Goal: Information Seeking & Learning: Learn about a topic

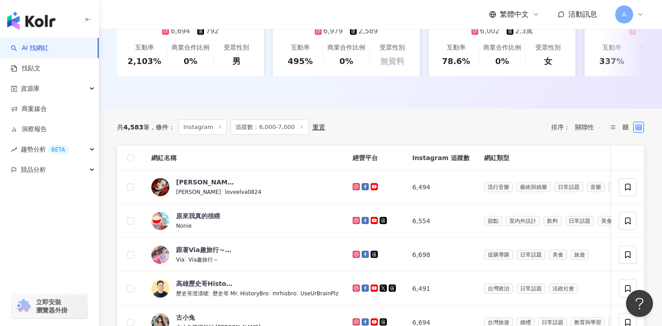
scroll to position [213, 0]
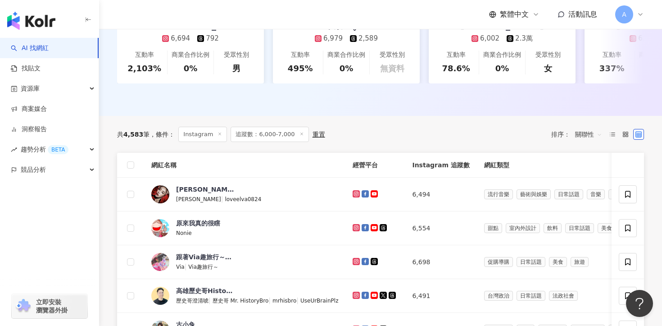
click at [268, 140] on span "追蹤數：6,000-7,000" at bounding box center [270, 134] width 78 height 15
click at [264, 132] on span "追蹤數：6,000-7,000" at bounding box center [270, 134] width 78 height 15
click at [276, 138] on span "追蹤數：6,000-7,000" at bounding box center [270, 134] width 78 height 15
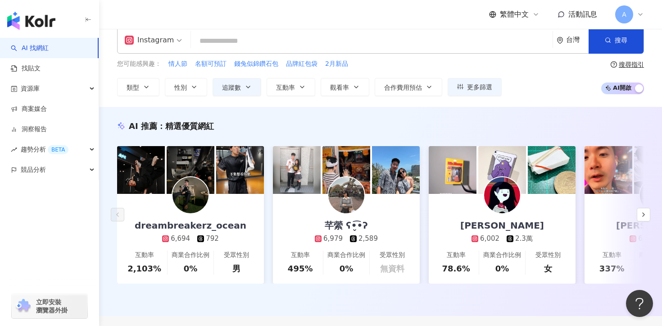
scroll to position [6, 0]
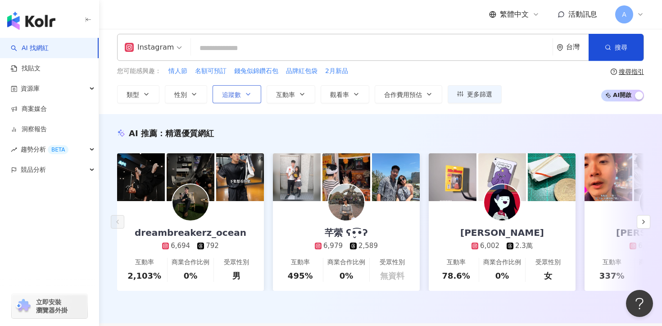
click at [237, 98] on button "追蹤數" at bounding box center [237, 94] width 49 height 18
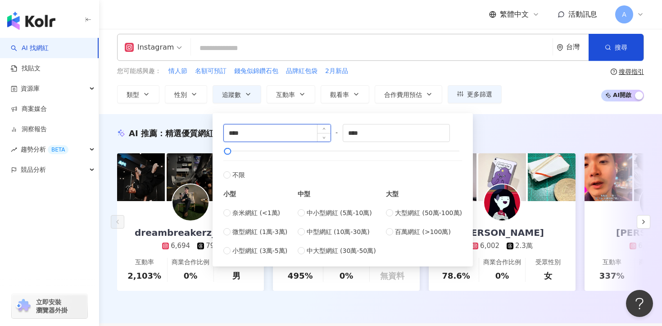
click at [232, 133] on input "****" at bounding box center [277, 132] width 107 height 17
type input "****"
click at [357, 134] on input "****" at bounding box center [396, 132] width 107 height 17
type input "****"
click at [527, 131] on div "AI 推薦 ： 精選優質網紅" at bounding box center [380, 132] width 527 height 11
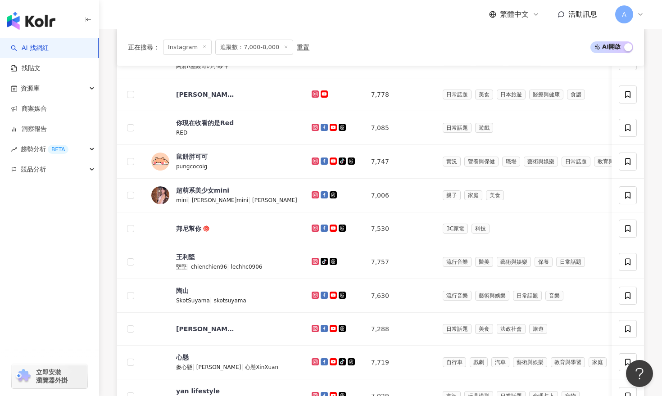
scroll to position [509, 0]
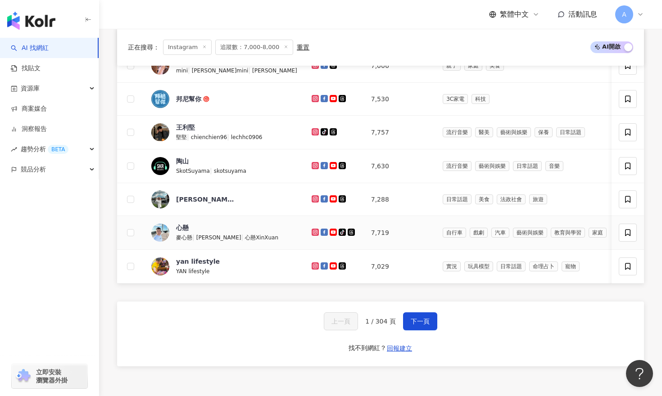
click at [313, 231] on icon at bounding box center [315, 232] width 4 height 4
click at [312, 269] on icon at bounding box center [315, 266] width 7 height 7
click at [411, 318] on span "下一頁" at bounding box center [420, 321] width 19 height 7
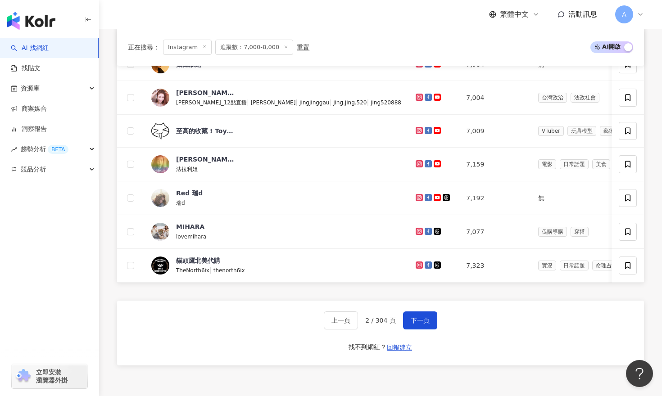
click at [262, 8] on div "繁體中文 活動訊息 A" at bounding box center [380, 14] width 527 height 29
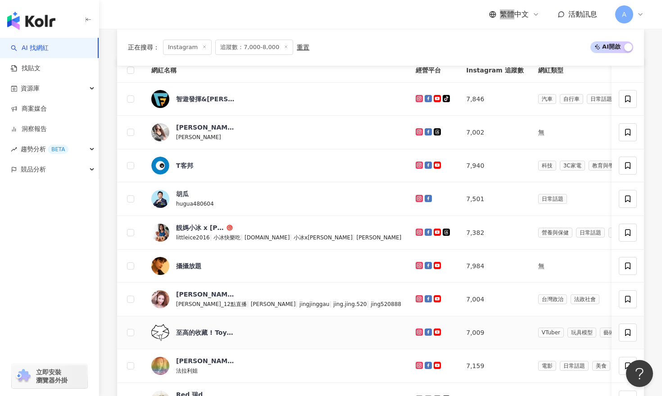
scroll to position [252, 0]
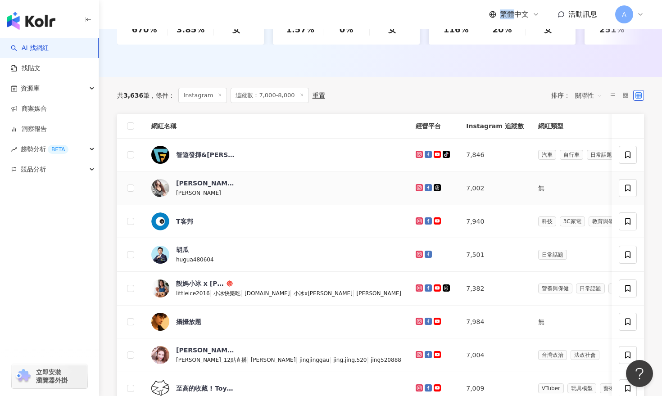
click at [417, 186] on icon at bounding box center [419, 188] width 4 height 4
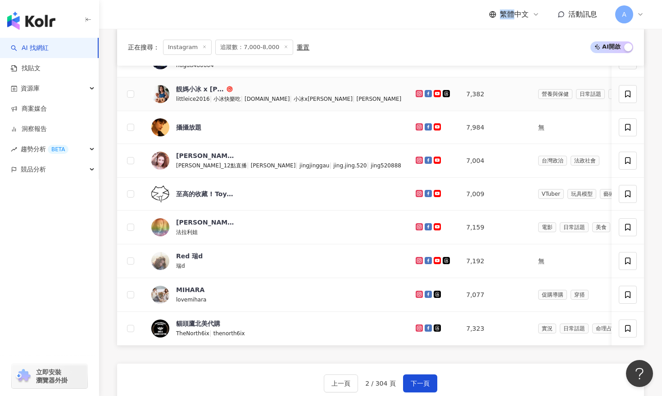
scroll to position [447, 0]
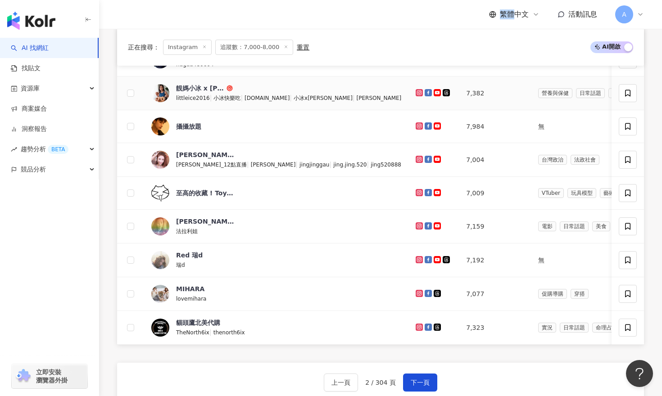
click at [417, 90] on icon at bounding box center [420, 92] width 6 height 5
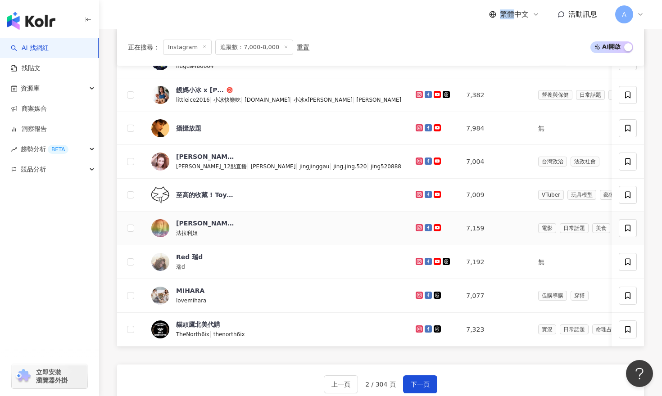
scroll to position [445, 0]
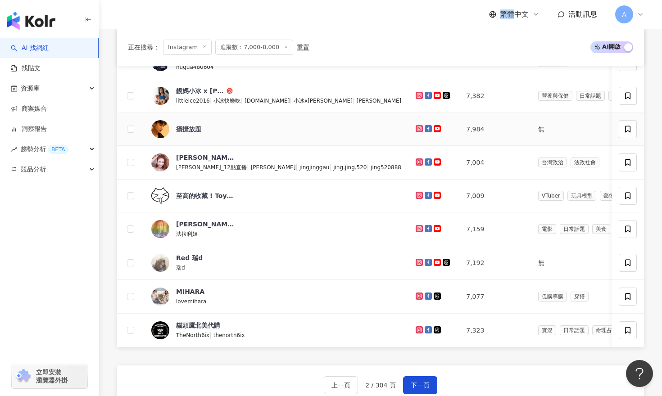
click at [417, 128] on icon at bounding box center [420, 128] width 6 height 5
click at [417, 163] on icon at bounding box center [420, 161] width 6 height 5
click at [408, 222] on td at bounding box center [433, 230] width 50 height 34
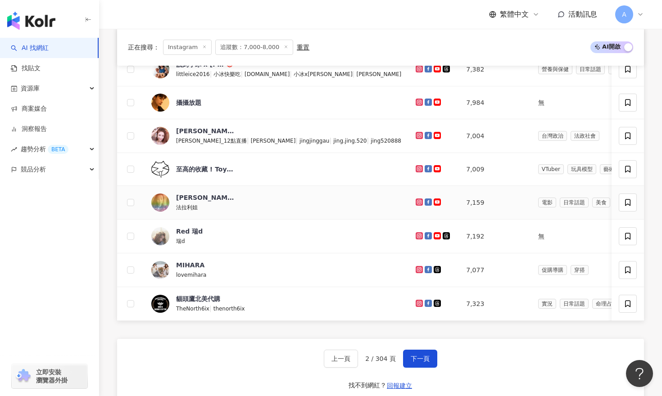
scroll to position [475, 0]
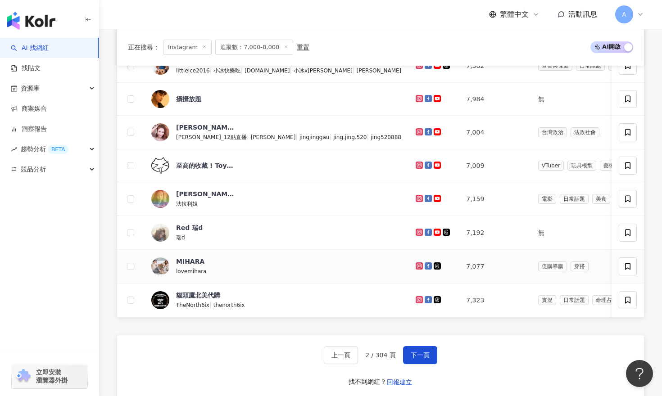
click at [419, 266] on icon at bounding box center [419, 265] width 1 height 1
click at [422, 325] on span "下一頁" at bounding box center [420, 355] width 19 height 7
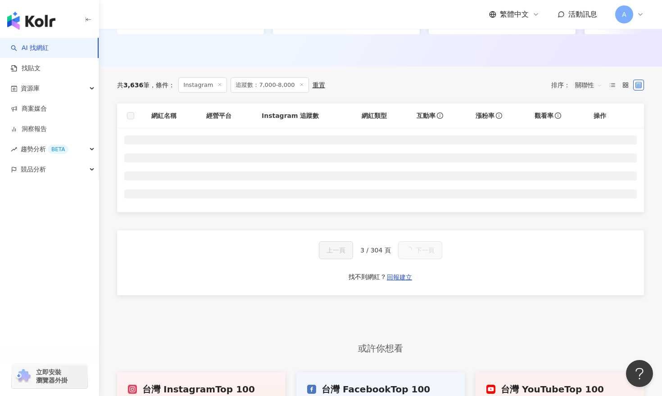
scroll to position [289, 0]
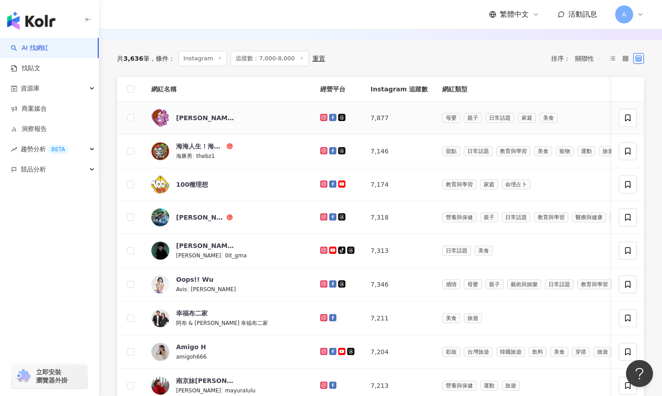
click at [320, 117] on icon at bounding box center [323, 117] width 7 height 7
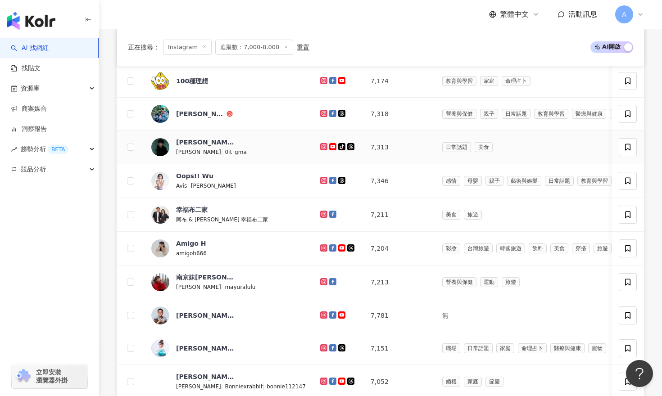
scroll to position [392, 0]
click at [313, 147] on td at bounding box center [338, 148] width 50 height 34
click at [320, 112] on icon at bounding box center [323, 113] width 7 height 7
click at [321, 181] on icon at bounding box center [324, 180] width 6 height 5
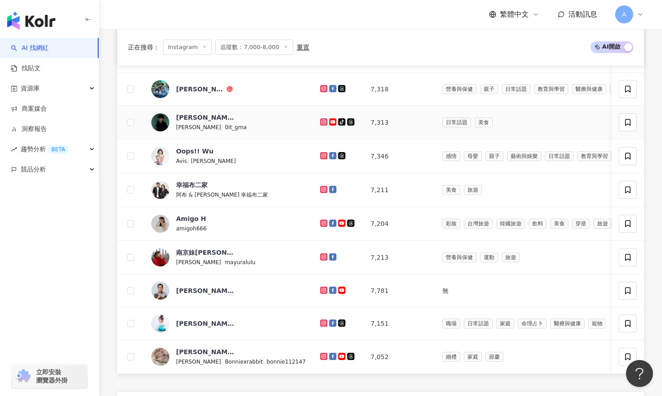
scroll to position [420, 0]
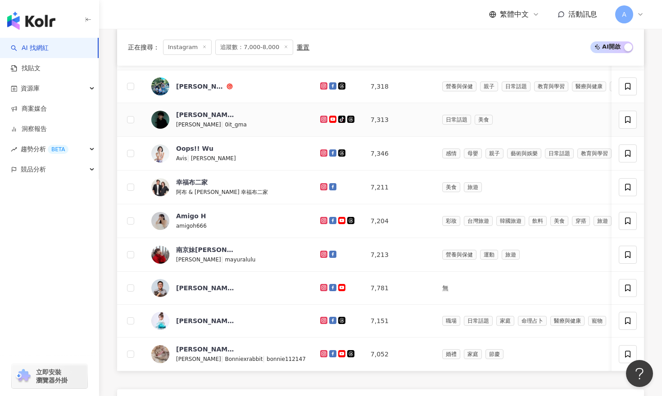
click at [321, 120] on icon at bounding box center [324, 119] width 6 height 5
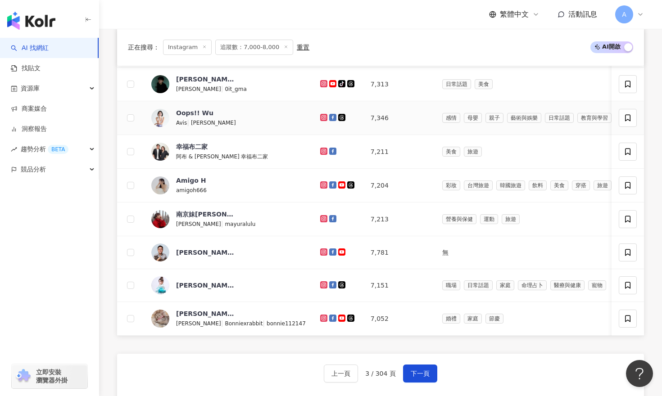
scroll to position [462, 0]
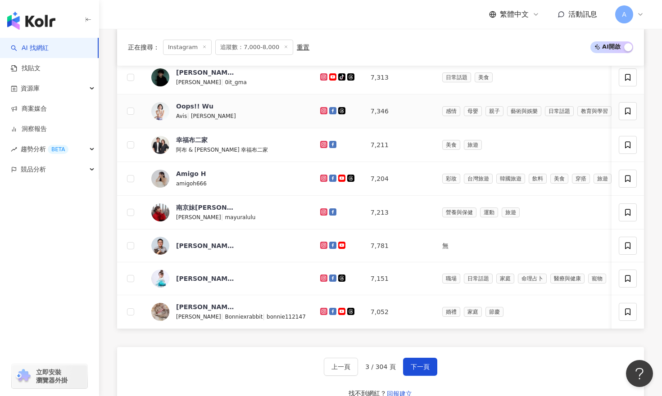
click at [321, 111] on icon at bounding box center [324, 110] width 6 height 5
click at [320, 149] on div at bounding box center [338, 145] width 36 height 10
click at [322, 145] on icon at bounding box center [324, 144] width 4 height 4
click at [320, 180] on icon at bounding box center [323, 178] width 7 height 7
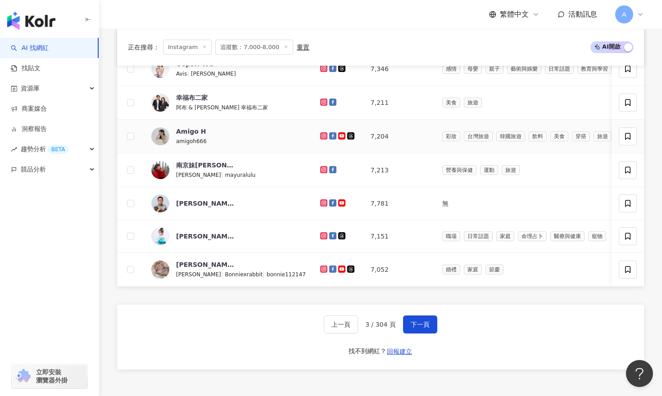
scroll to position [508, 0]
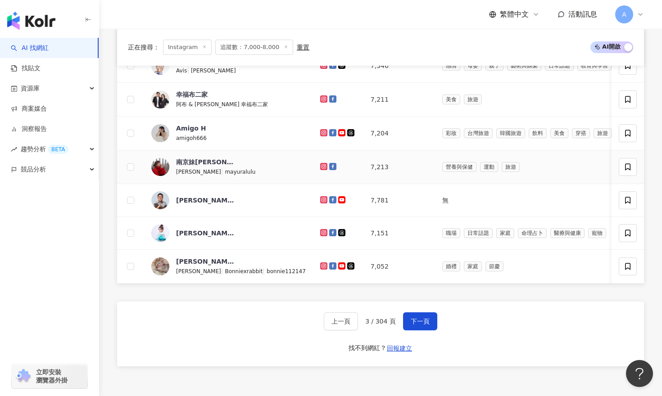
click at [322, 166] on icon at bounding box center [324, 166] width 4 height 4
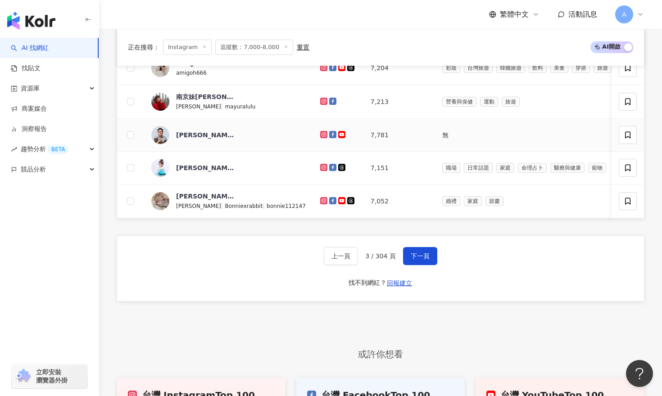
scroll to position [586, 0]
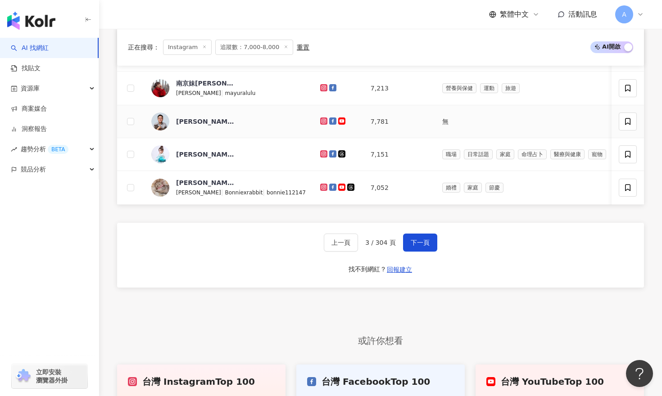
click at [321, 119] on icon at bounding box center [324, 120] width 6 height 5
click at [321, 154] on icon at bounding box center [324, 153] width 6 height 5
click at [321, 186] on icon at bounding box center [324, 187] width 6 height 5
click at [425, 249] on button "下一頁" at bounding box center [420, 243] width 34 height 18
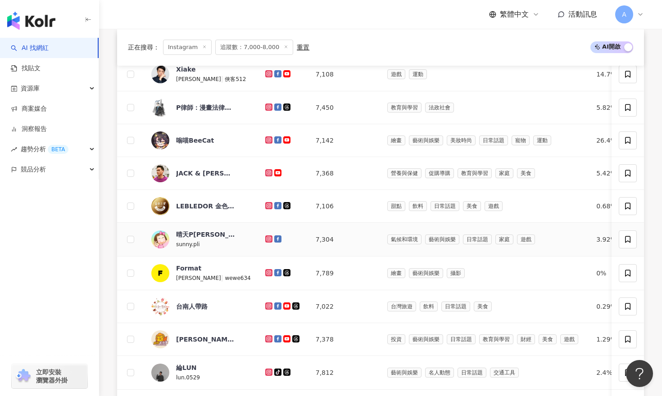
scroll to position [334, 0]
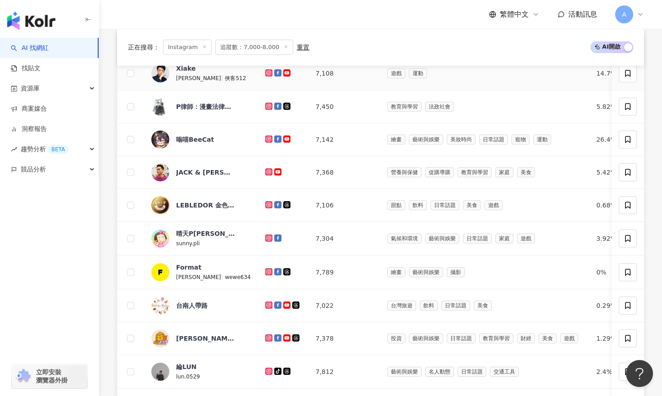
click at [267, 74] on icon at bounding box center [269, 73] width 4 height 4
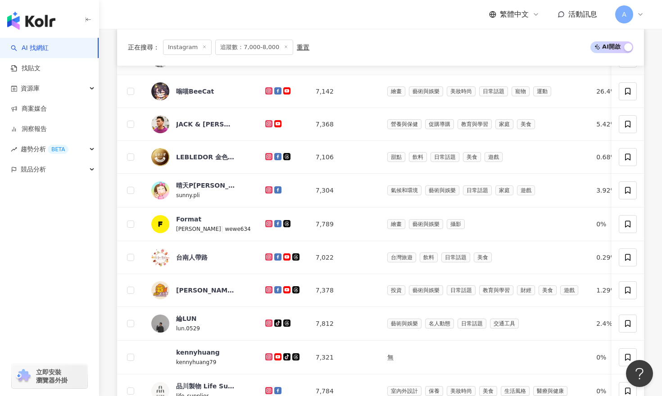
scroll to position [382, 0]
click at [268, 189] on icon at bounding box center [268, 189] width 1 height 1
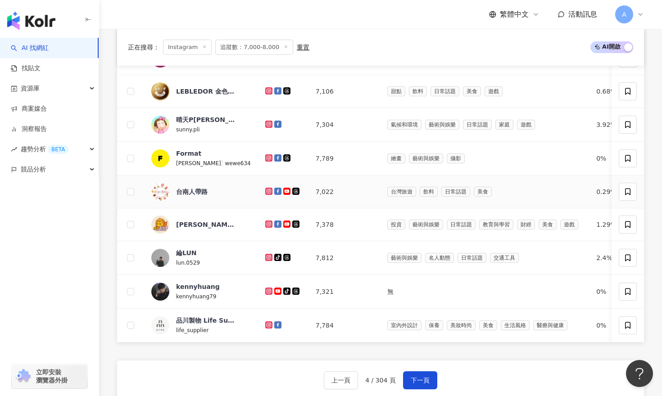
scroll to position [451, 0]
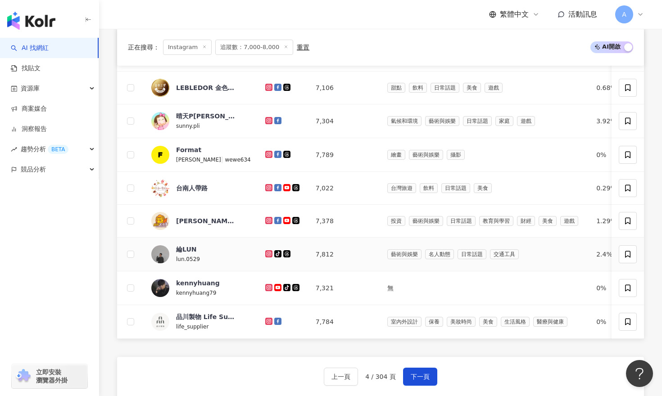
click at [267, 254] on icon at bounding box center [269, 254] width 4 height 4
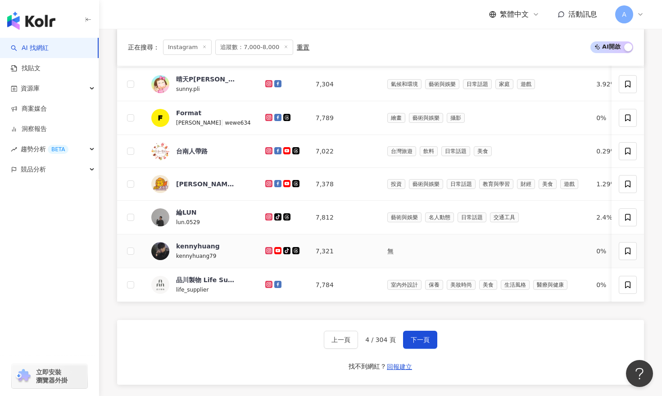
click at [267, 252] on icon at bounding box center [269, 251] width 4 height 4
click at [420, 325] on span "下一頁" at bounding box center [420, 339] width 19 height 7
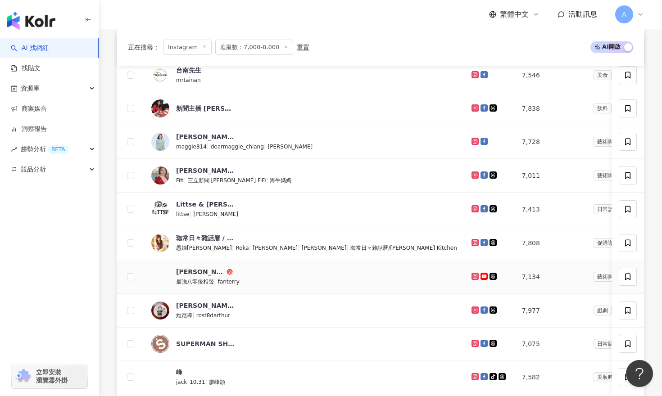
scroll to position [327, 0]
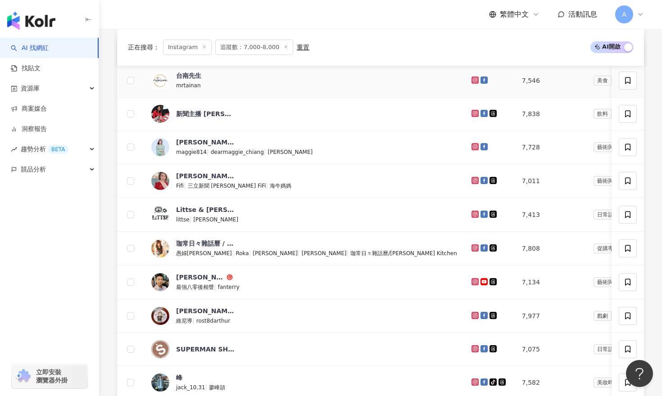
click at [472, 82] on icon at bounding box center [475, 80] width 7 height 7
click at [472, 112] on icon at bounding box center [475, 113] width 6 height 5
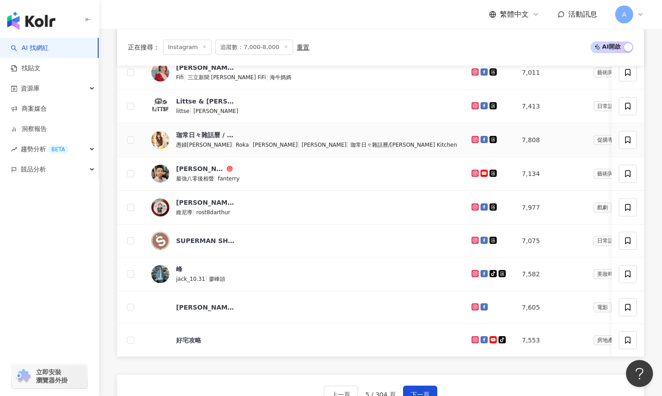
scroll to position [436, 0]
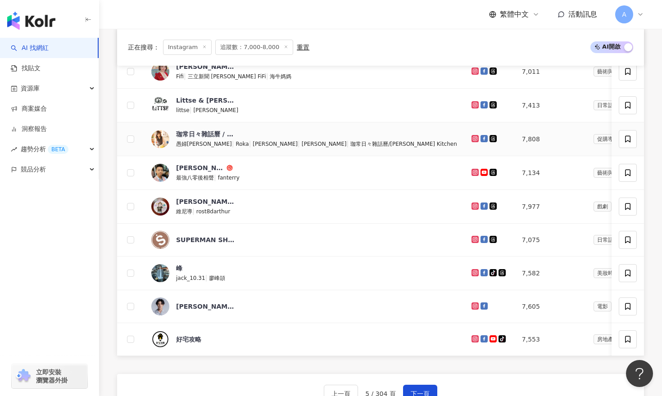
click at [472, 139] on icon at bounding box center [475, 138] width 7 height 7
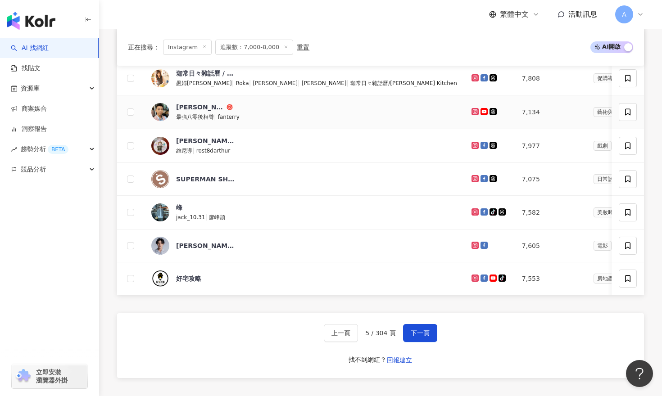
scroll to position [502, 0]
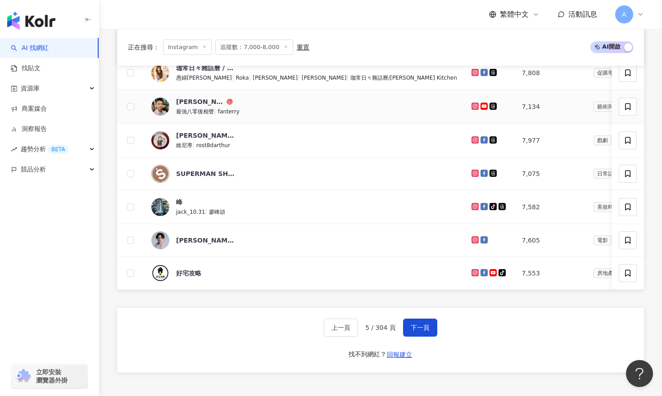
click at [472, 105] on icon at bounding box center [475, 106] width 6 height 5
click at [472, 208] on icon at bounding box center [475, 206] width 7 height 7
click at [415, 323] on button "下一頁" at bounding box center [420, 328] width 34 height 18
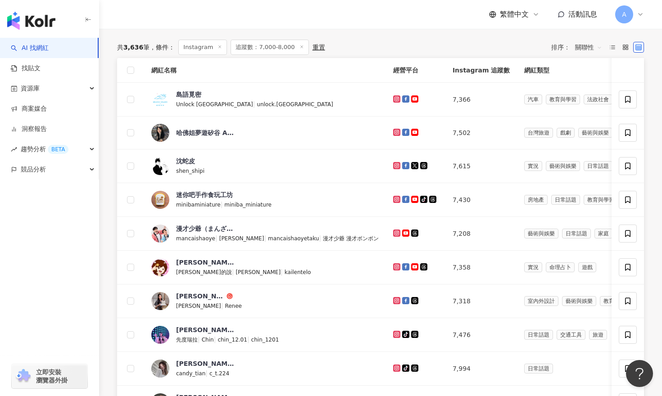
scroll to position [310, 0]
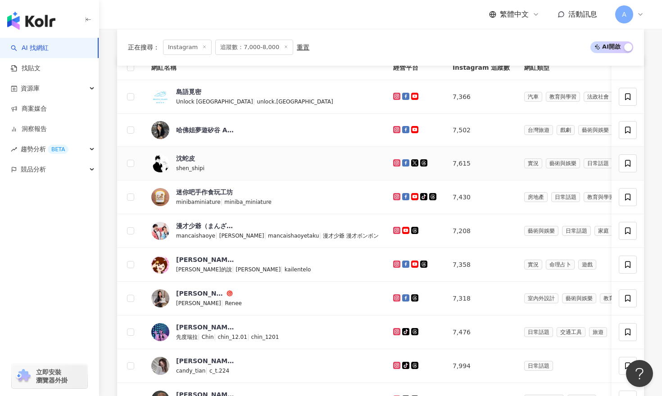
click at [394, 165] on icon at bounding box center [397, 162] width 6 height 5
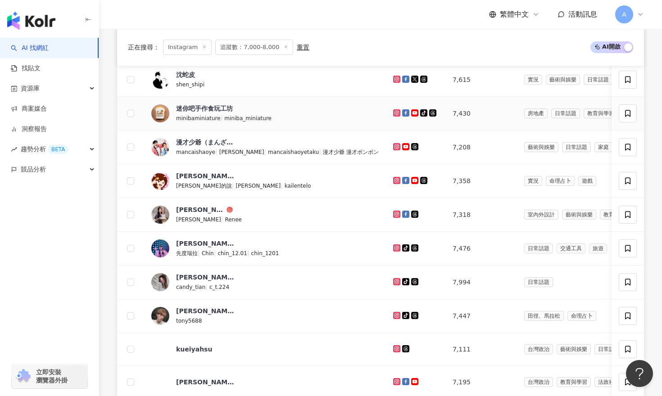
scroll to position [395, 0]
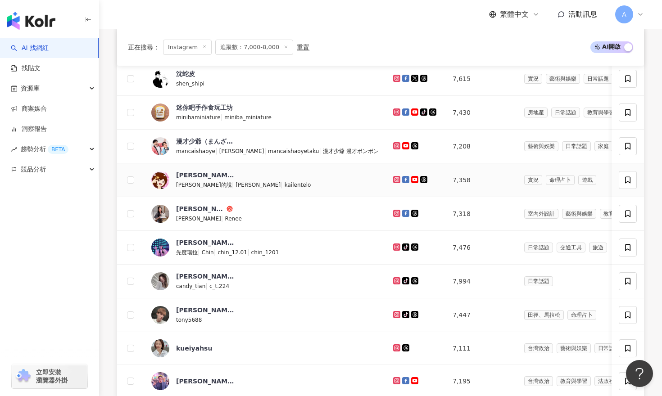
click at [393, 179] on icon at bounding box center [396, 179] width 7 height 7
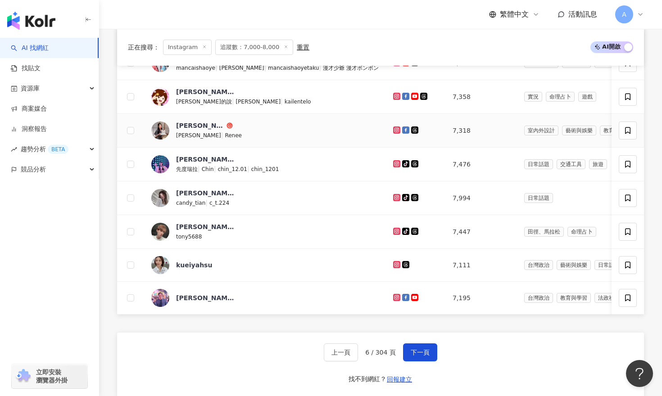
scroll to position [479, 0]
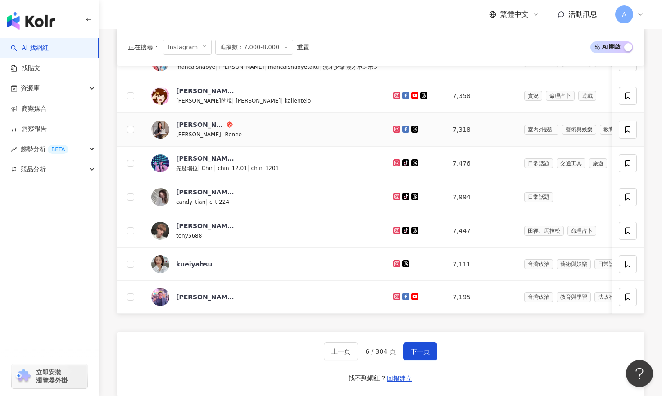
click at [393, 130] on icon at bounding box center [396, 129] width 7 height 7
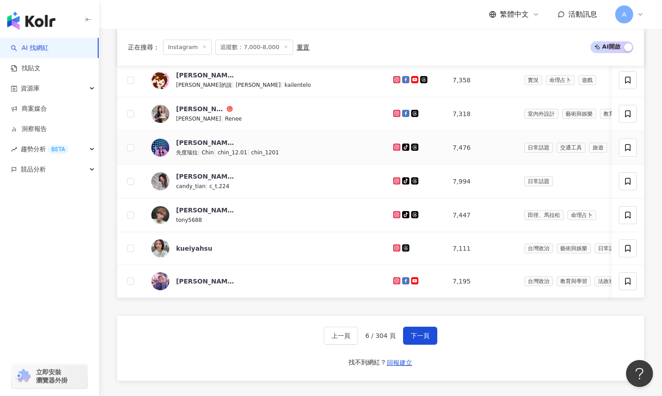
scroll to position [496, 0]
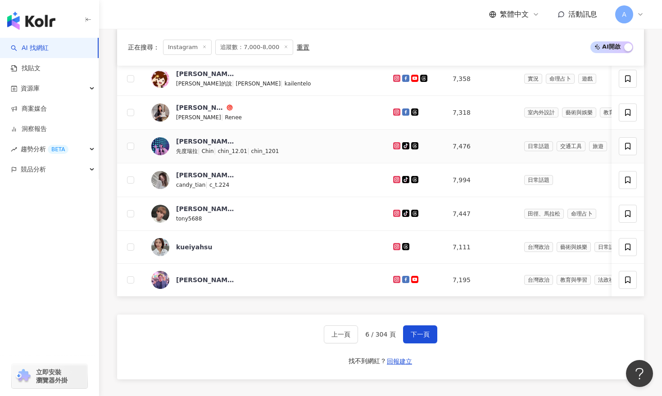
click at [394, 144] on icon at bounding box center [397, 145] width 6 height 5
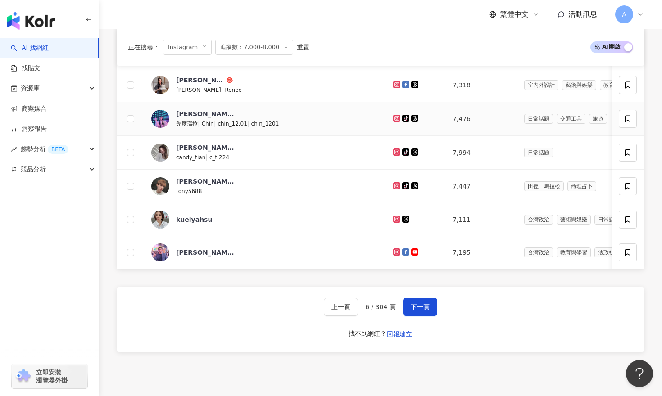
scroll to position [524, 0]
click at [395, 153] on icon at bounding box center [397, 152] width 4 height 4
click at [414, 305] on span "下一頁" at bounding box center [420, 306] width 19 height 7
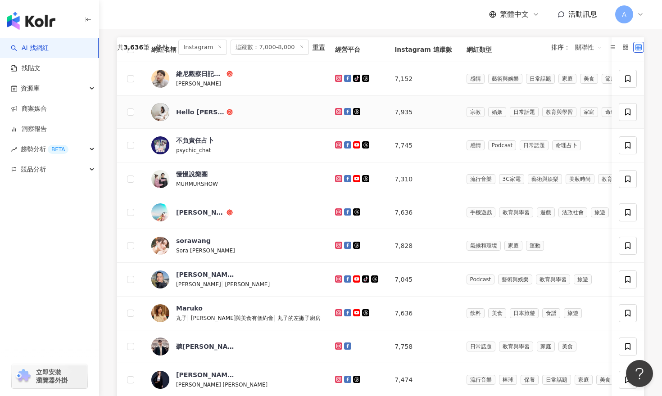
scroll to position [330, 0]
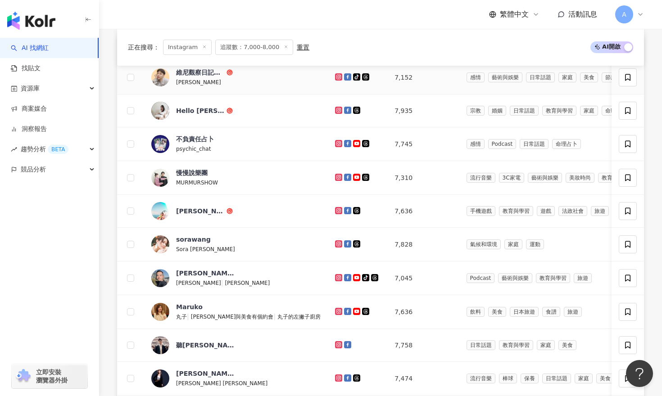
click at [335, 78] on icon at bounding box center [338, 76] width 7 height 7
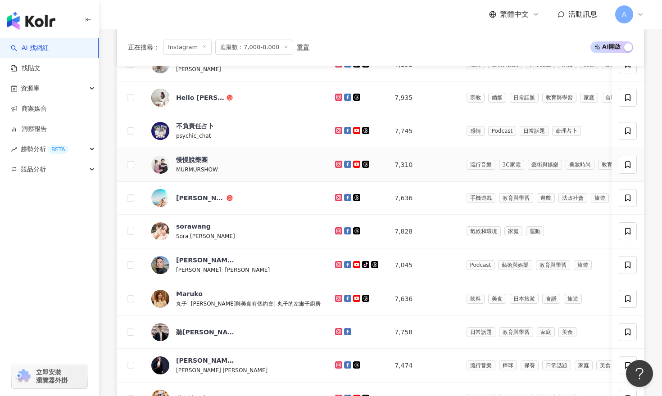
scroll to position [349, 0]
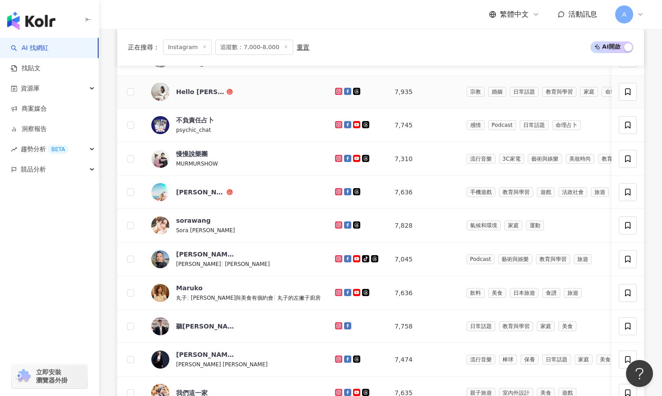
click at [338, 91] on icon at bounding box center [338, 91] width 1 height 1
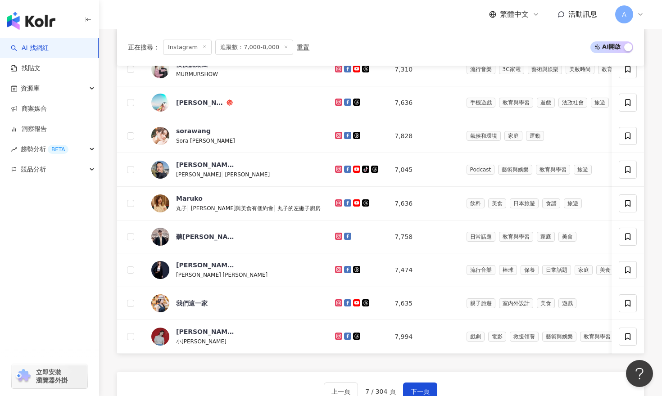
scroll to position [441, 0]
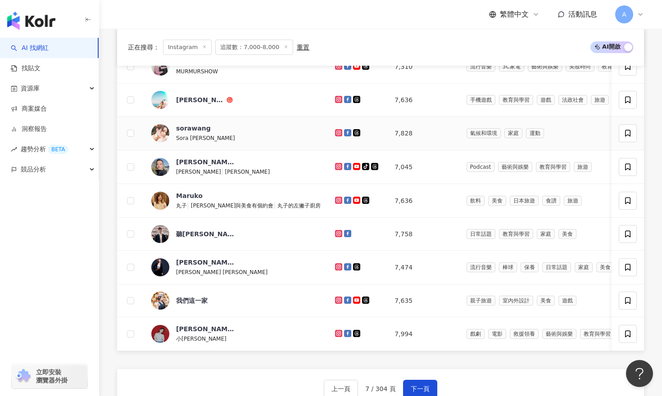
click at [337, 133] on icon at bounding box center [339, 133] width 4 height 4
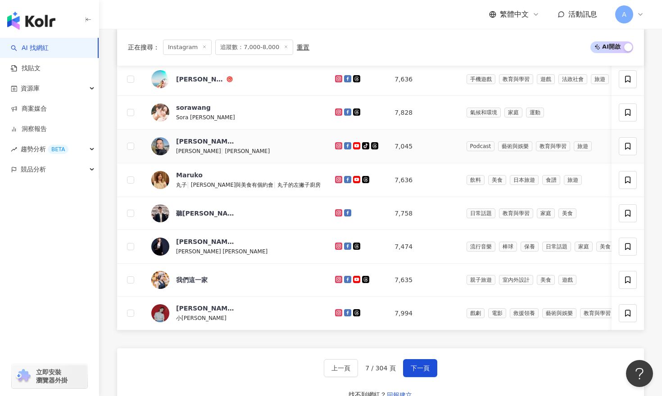
scroll to position [475, 0]
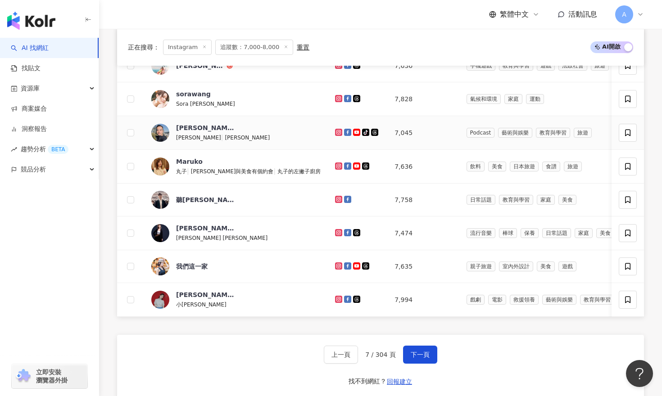
click at [336, 134] on icon at bounding box center [339, 132] width 6 height 5
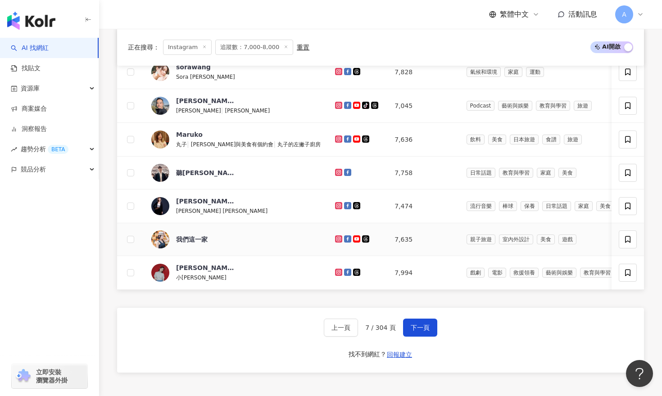
scroll to position [503, 0]
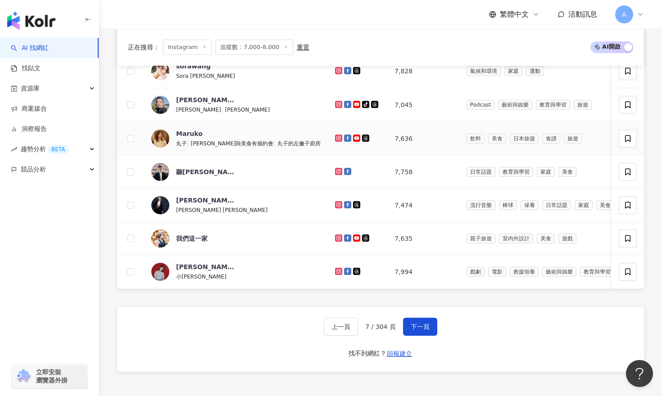
click at [336, 137] on icon at bounding box center [339, 138] width 6 height 5
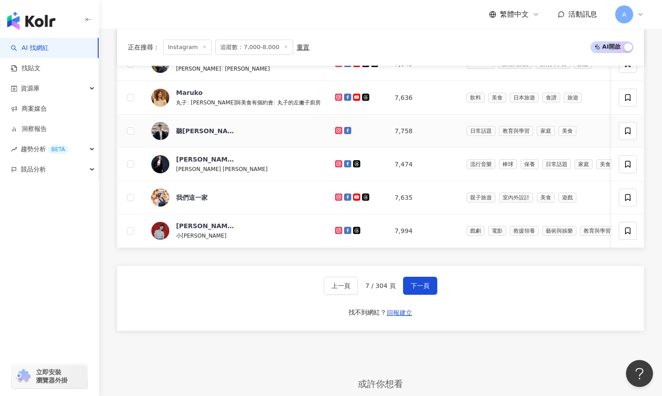
scroll to position [559, 0]
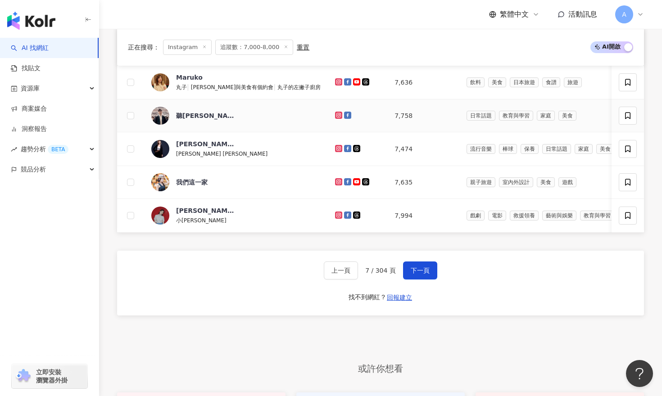
click at [336, 117] on icon at bounding box center [339, 115] width 6 height 5
click at [335, 146] on icon at bounding box center [338, 148] width 7 height 7
click at [336, 215] on icon at bounding box center [339, 215] width 6 height 5
click at [422, 271] on span "下一頁" at bounding box center [420, 270] width 19 height 7
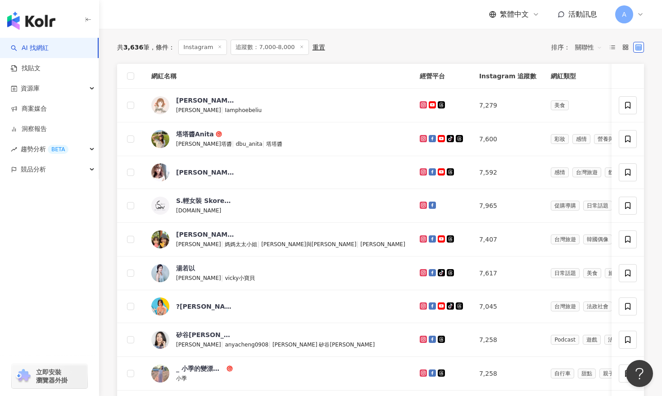
scroll to position [314, 0]
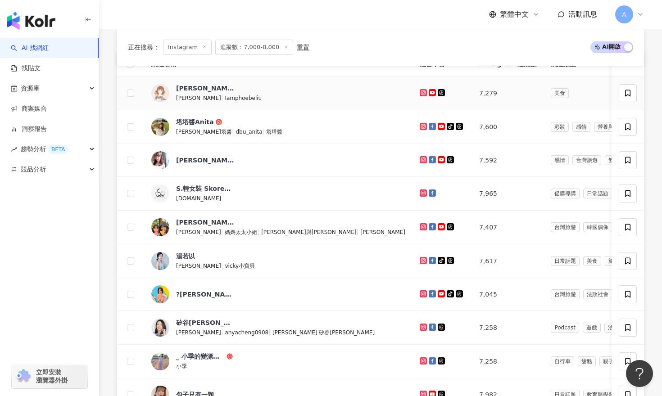
click at [420, 93] on icon at bounding box center [423, 92] width 7 height 7
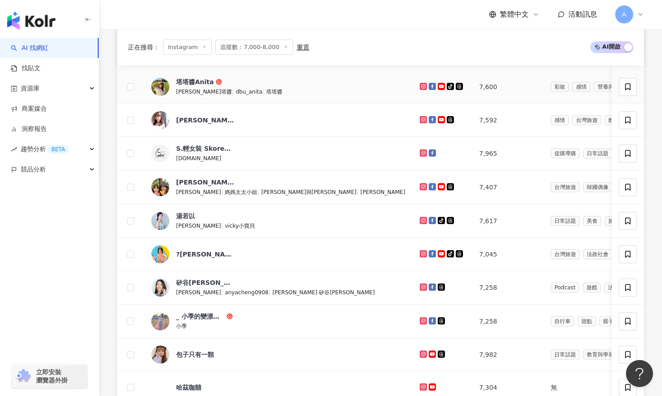
scroll to position [356, 0]
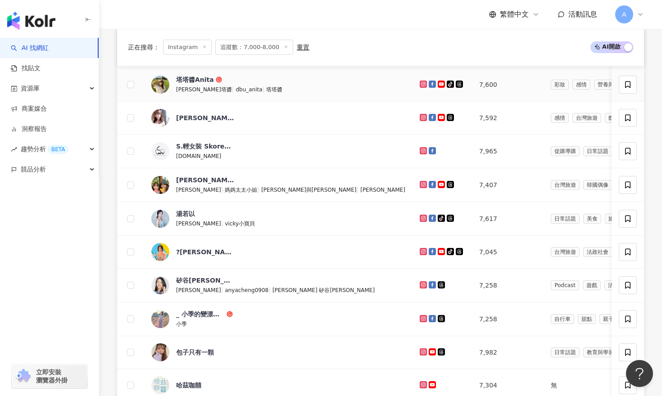
click at [420, 83] on g at bounding box center [423, 84] width 7 height 7
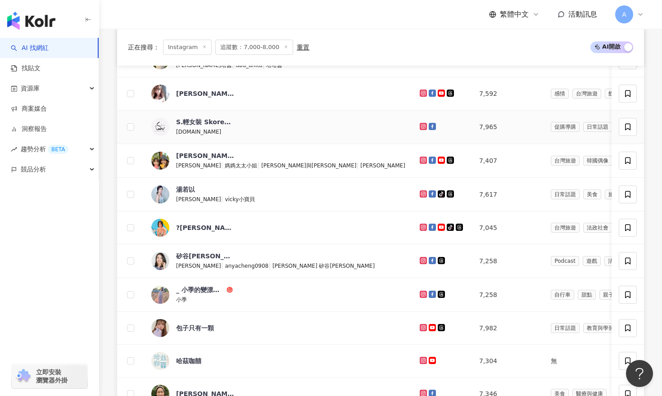
scroll to position [387, 0]
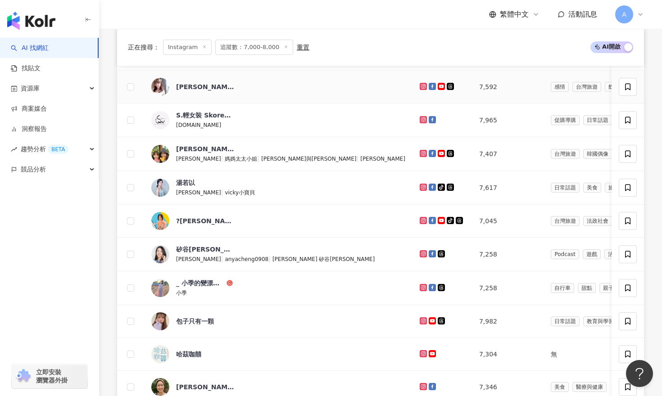
click at [420, 83] on icon at bounding box center [423, 86] width 7 height 7
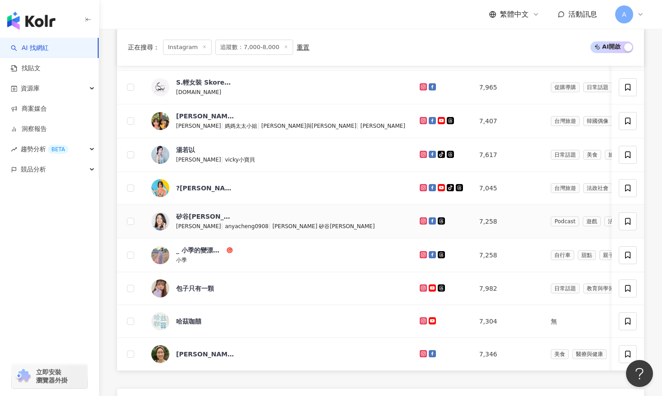
scroll to position [421, 0]
click at [420, 118] on g at bounding box center [423, 120] width 7 height 7
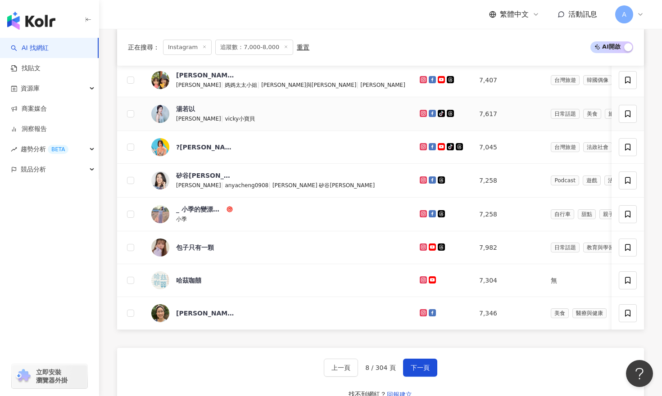
scroll to position [462, 0]
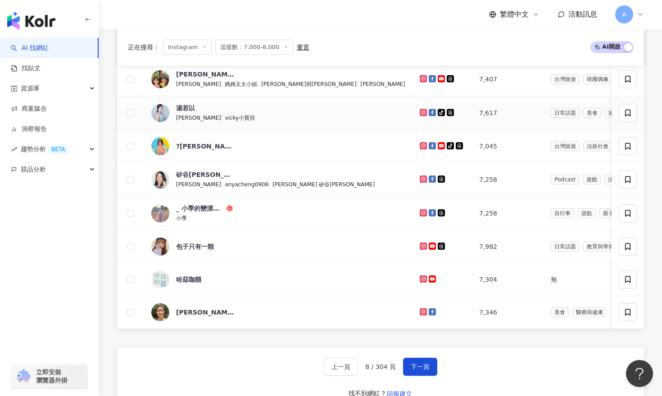
click at [420, 114] on g at bounding box center [423, 112] width 7 height 7
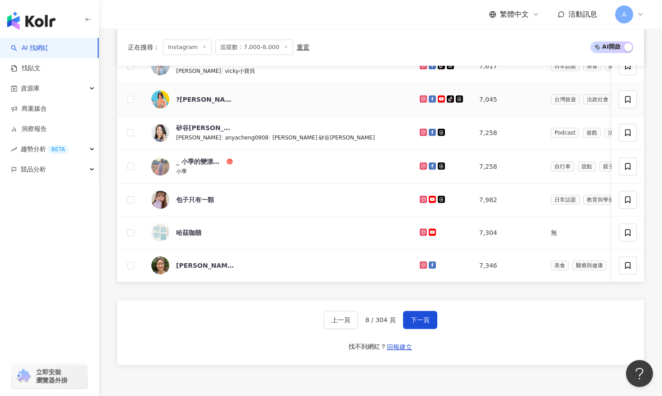
scroll to position [513, 0]
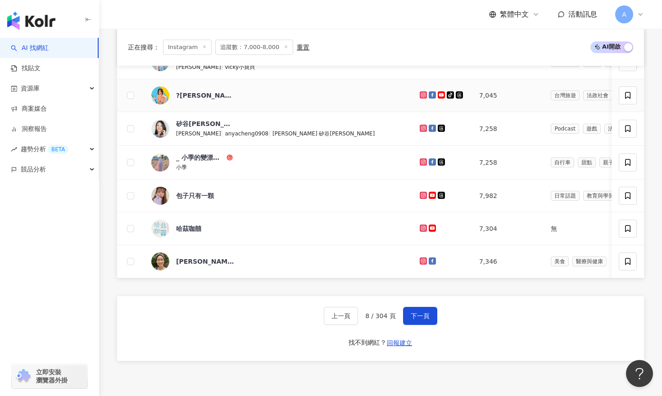
click at [420, 95] on icon at bounding box center [423, 94] width 7 height 7
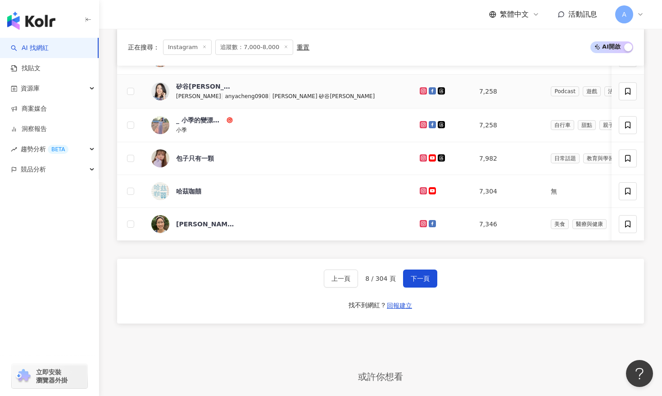
scroll to position [548, 0]
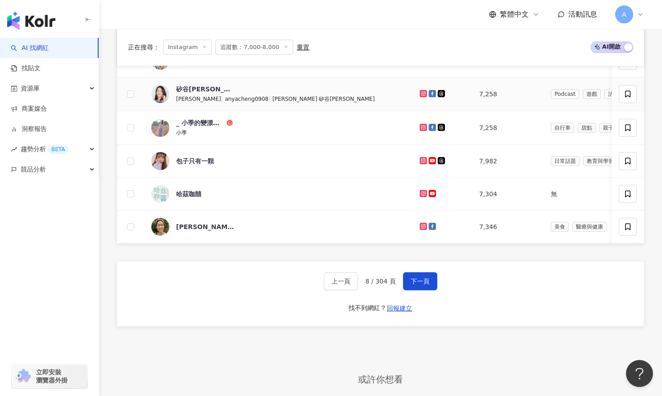
click at [422, 94] on icon at bounding box center [424, 93] width 4 height 4
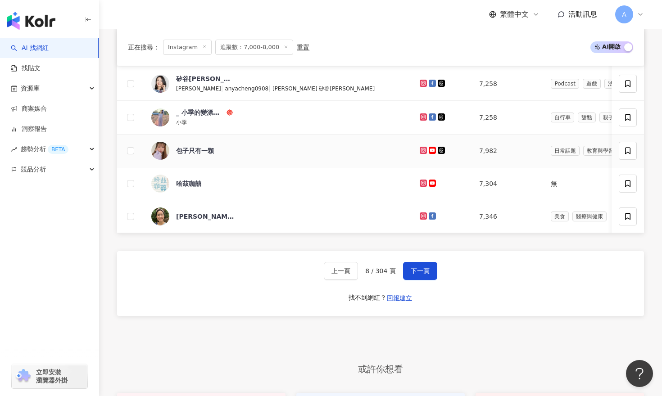
scroll to position [562, 0]
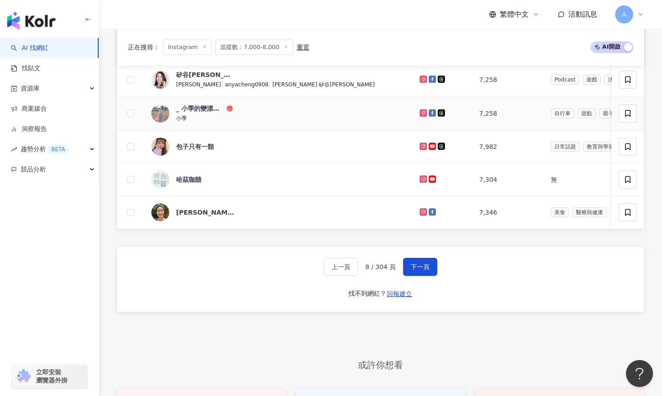
click at [420, 111] on icon at bounding box center [423, 112] width 7 height 7
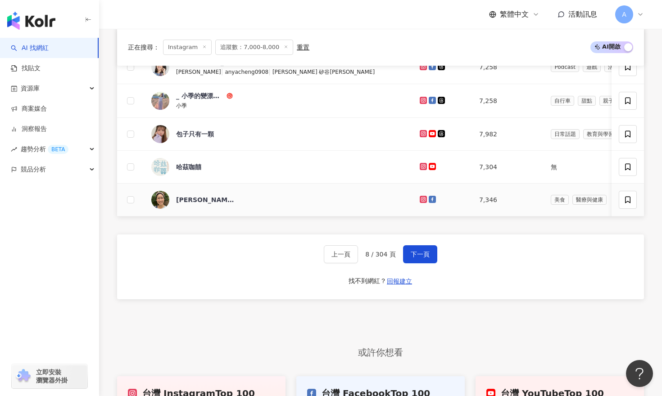
scroll to position [577, 0]
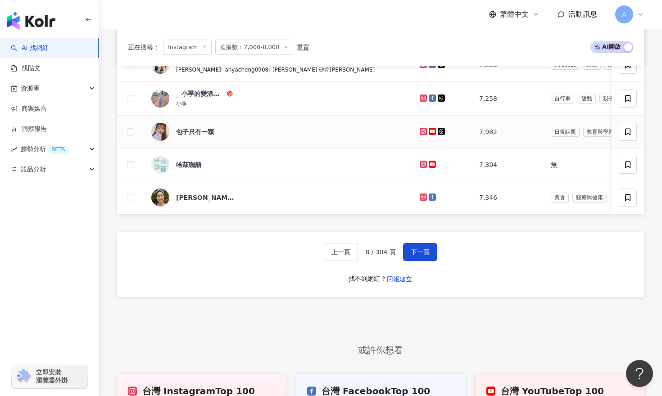
click at [422, 132] on icon at bounding box center [424, 131] width 4 height 4
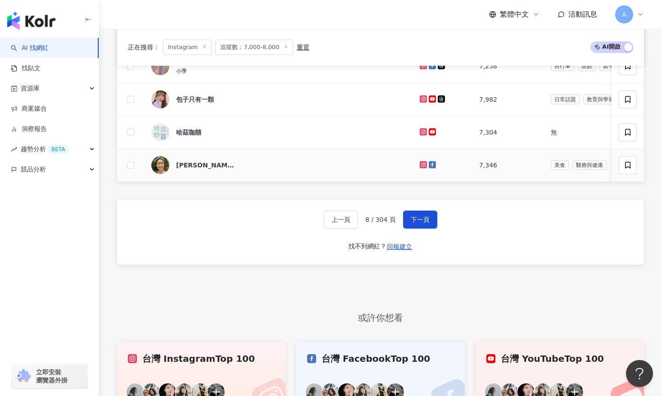
scroll to position [615, 0]
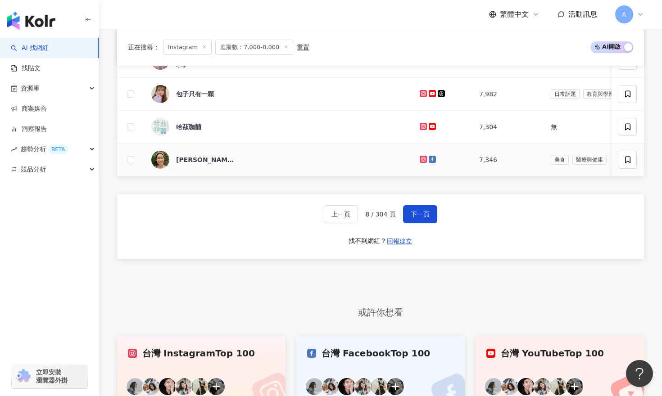
click at [421, 159] on icon at bounding box center [424, 159] width 6 height 5
click at [417, 210] on button "下一頁" at bounding box center [420, 214] width 34 height 18
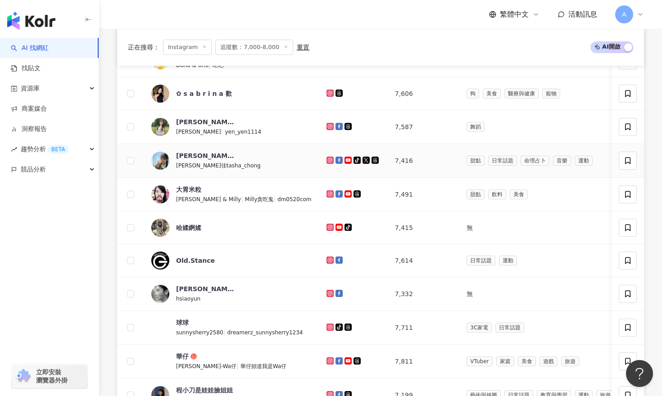
scroll to position [351, 0]
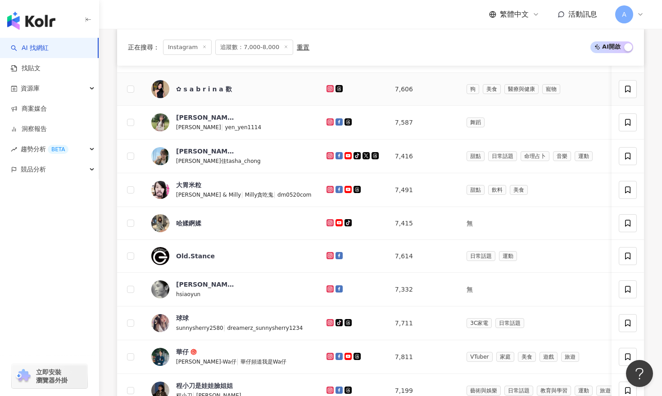
click at [327, 88] on icon at bounding box center [330, 88] width 7 height 7
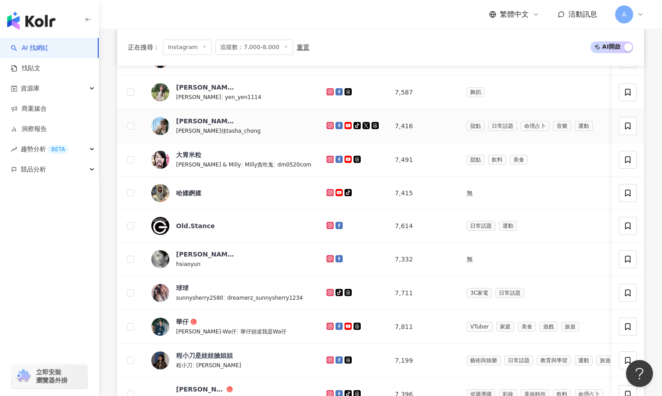
scroll to position [383, 0]
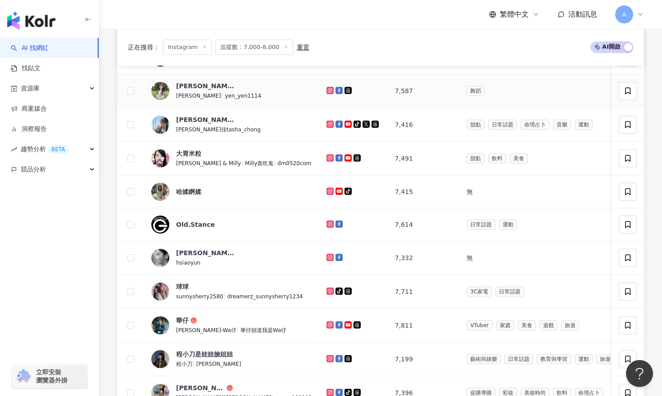
click at [328, 91] on icon at bounding box center [330, 90] width 4 height 4
click at [328, 122] on icon at bounding box center [330, 124] width 4 height 4
click at [327, 157] on icon at bounding box center [330, 157] width 6 height 5
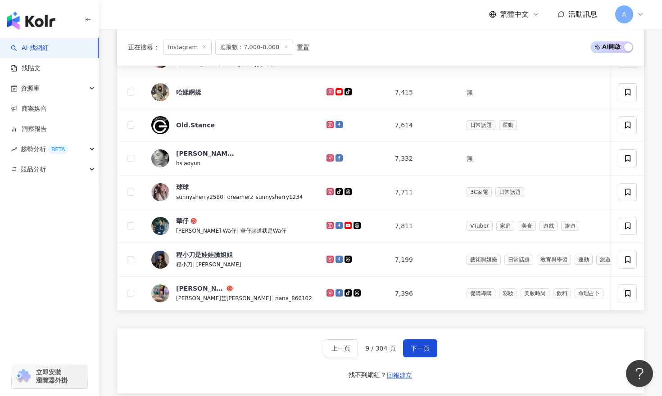
scroll to position [487, 0]
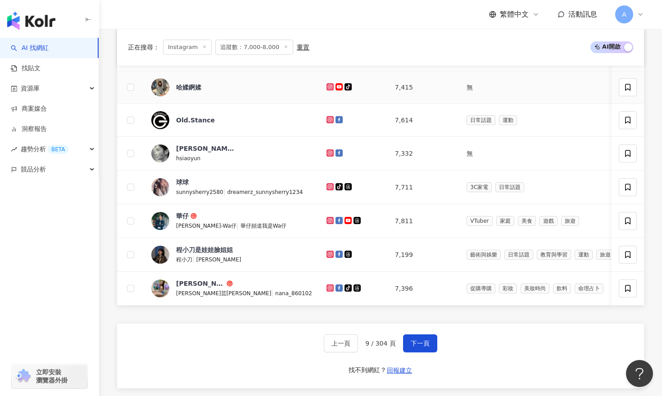
click at [327, 84] on icon at bounding box center [330, 86] width 7 height 7
click at [327, 153] on icon at bounding box center [330, 153] width 7 height 7
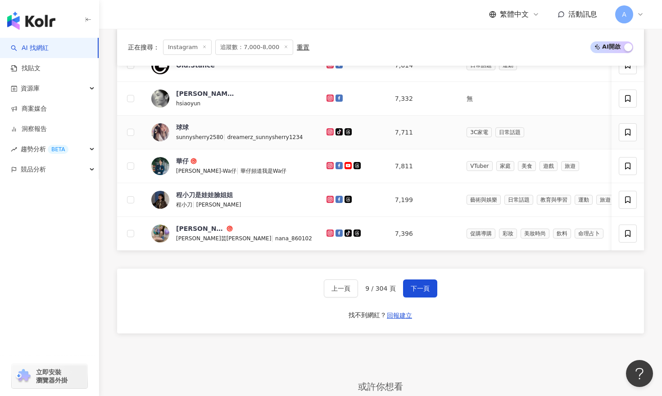
scroll to position [567, 0]
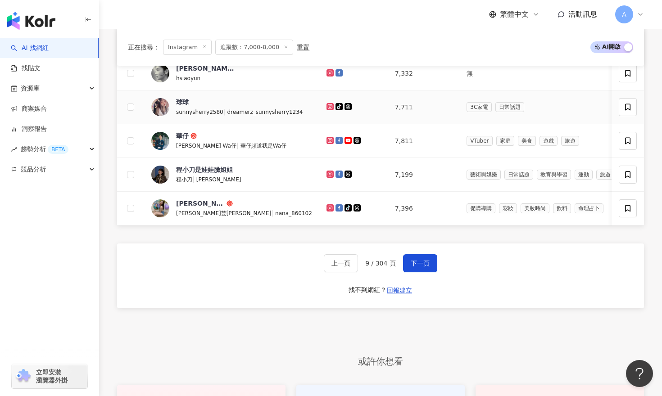
click at [328, 105] on icon at bounding box center [330, 106] width 4 height 4
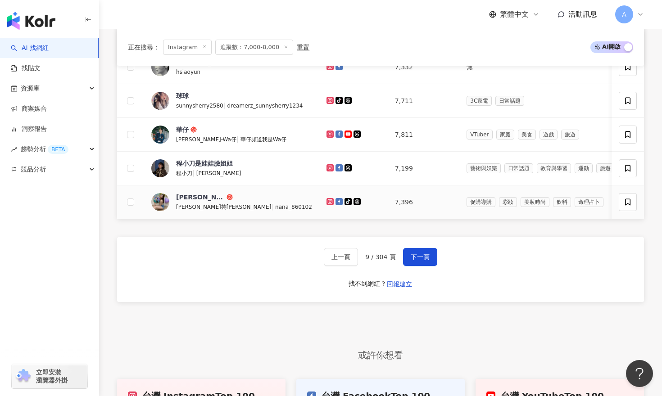
scroll to position [573, 0]
click at [327, 132] on icon at bounding box center [330, 134] width 7 height 7
click at [430, 259] on button "下一頁" at bounding box center [420, 258] width 34 height 18
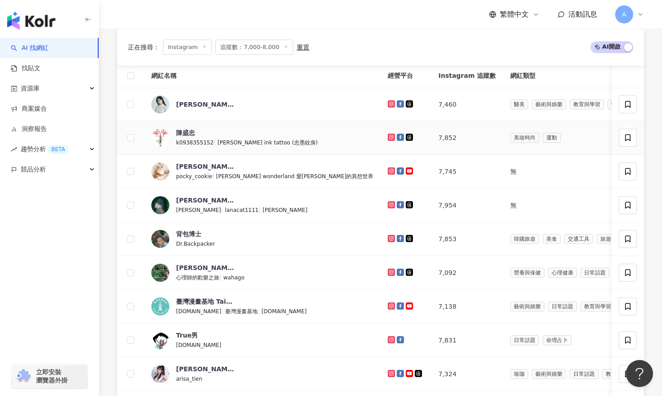
scroll to position [302, 0]
click at [388, 105] on icon at bounding box center [391, 103] width 7 height 7
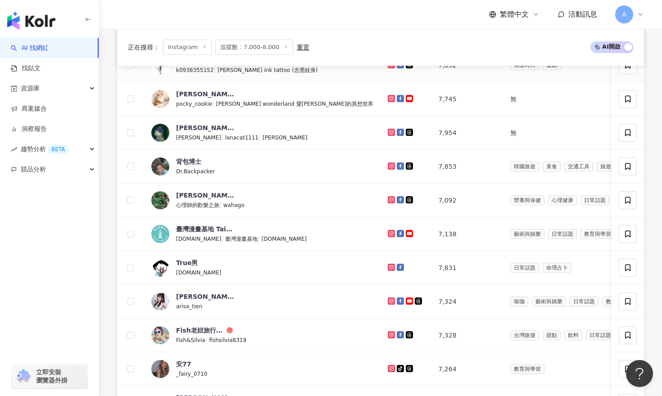
scroll to position [382, 0]
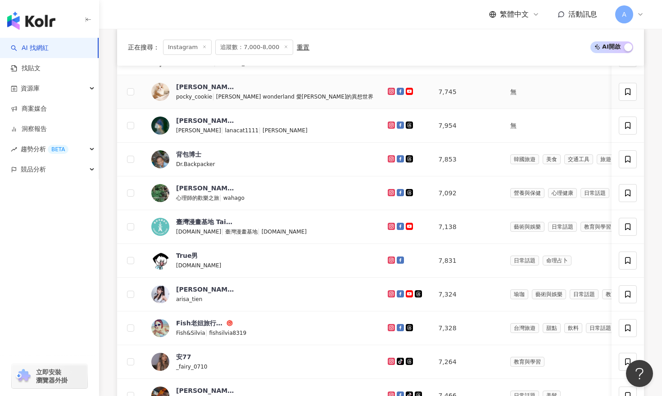
click at [389, 90] on icon at bounding box center [392, 91] width 6 height 5
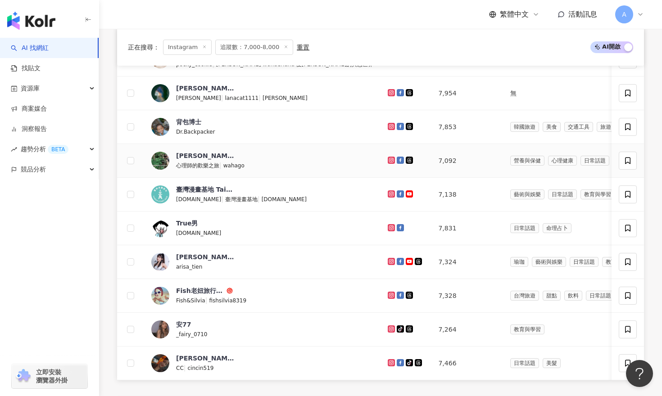
scroll to position [417, 0]
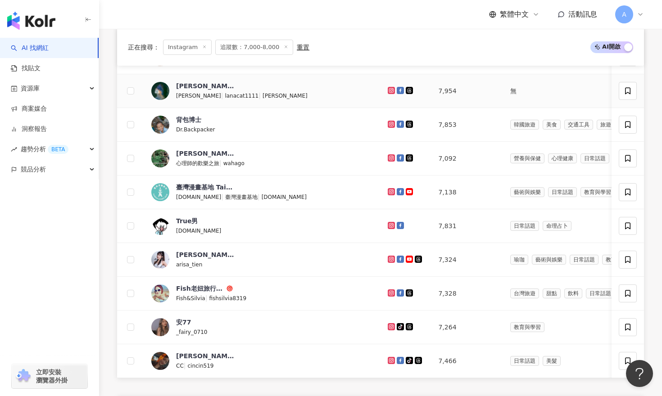
click at [390, 91] on icon at bounding box center [392, 90] width 4 height 4
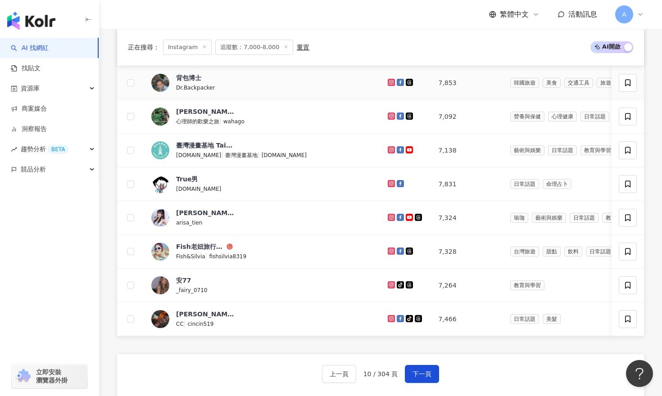
scroll to position [457, 0]
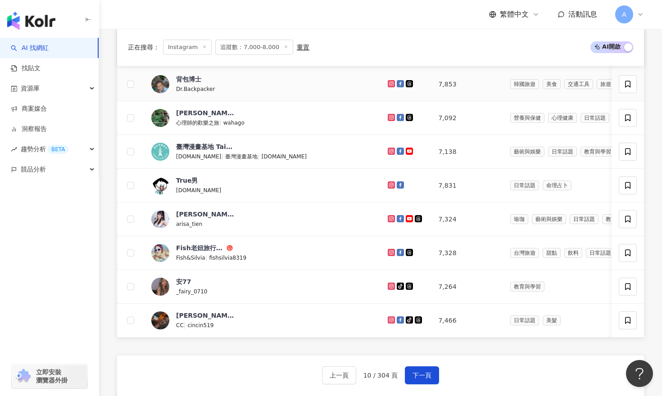
click at [388, 85] on icon at bounding box center [391, 83] width 7 height 7
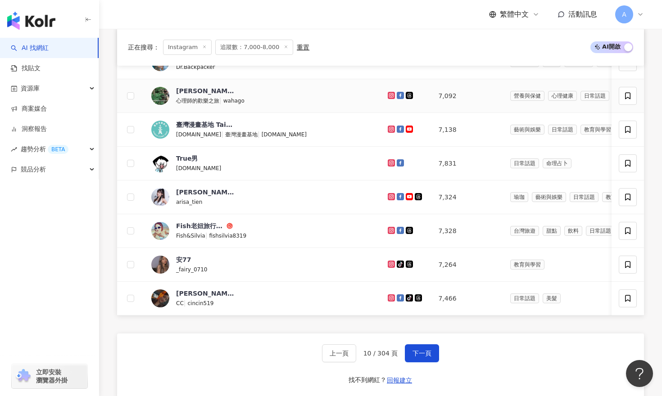
click at [381, 90] on td at bounding box center [406, 96] width 50 height 34
click at [389, 95] on icon at bounding box center [392, 95] width 6 height 5
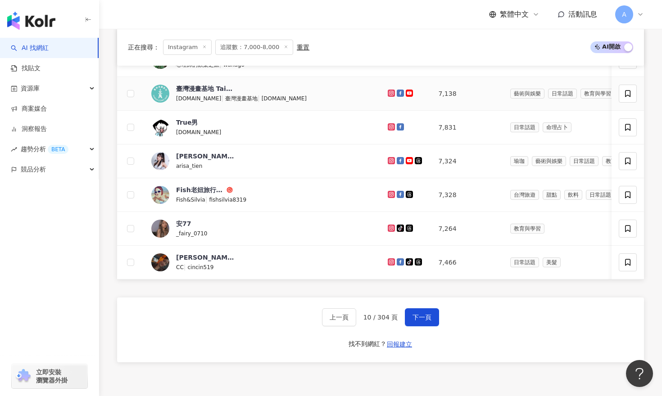
scroll to position [517, 0]
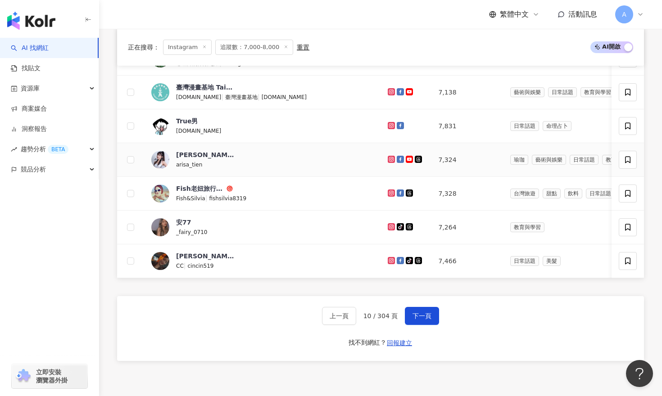
click at [390, 160] on icon at bounding box center [392, 159] width 4 height 4
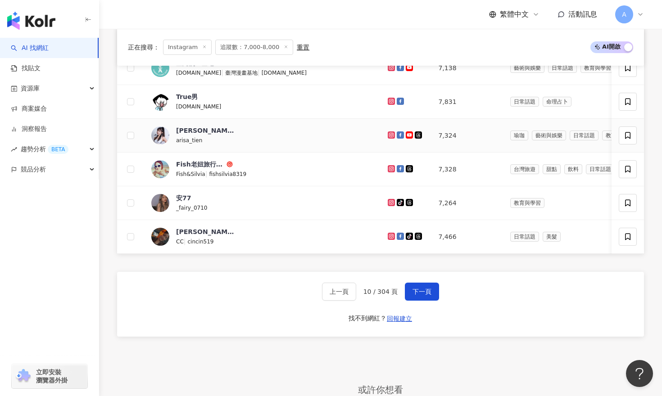
scroll to position [552, 0]
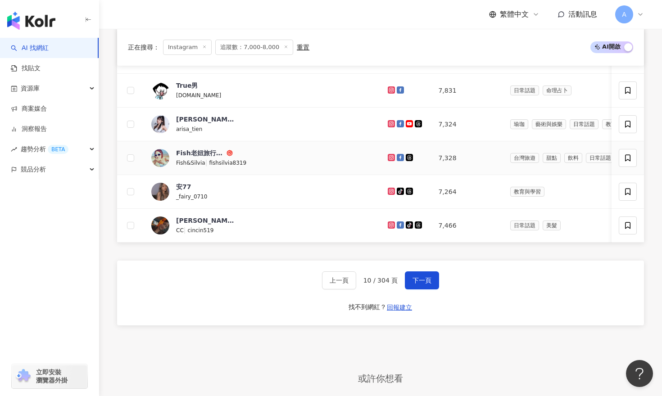
click at [388, 157] on icon at bounding box center [391, 157] width 7 height 7
click at [388, 194] on icon at bounding box center [391, 191] width 7 height 7
click at [389, 226] on icon at bounding box center [392, 224] width 6 height 5
click at [424, 272] on button "下一頁" at bounding box center [422, 281] width 34 height 18
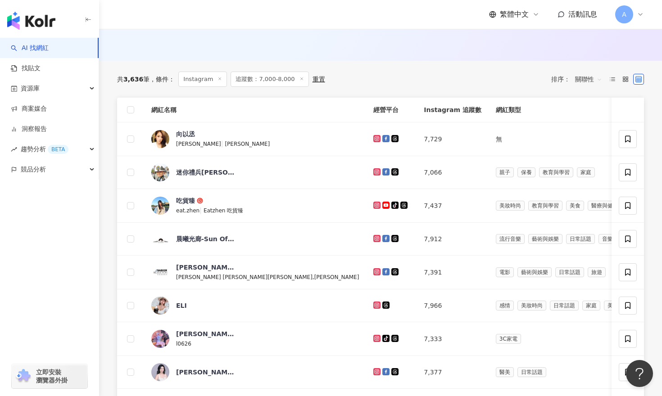
scroll to position [221, 0]
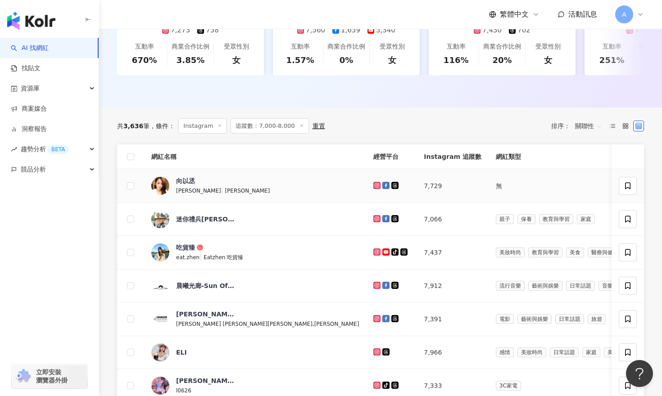
click at [373, 183] on link at bounding box center [377, 185] width 9 height 7
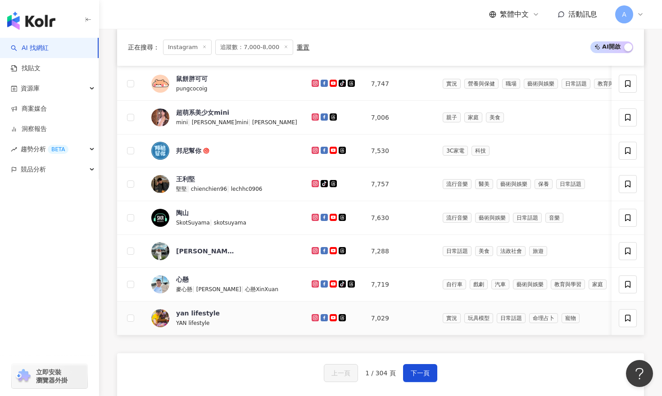
scroll to position [495, 0]
